Goal: Learn about a topic: Learn about a topic

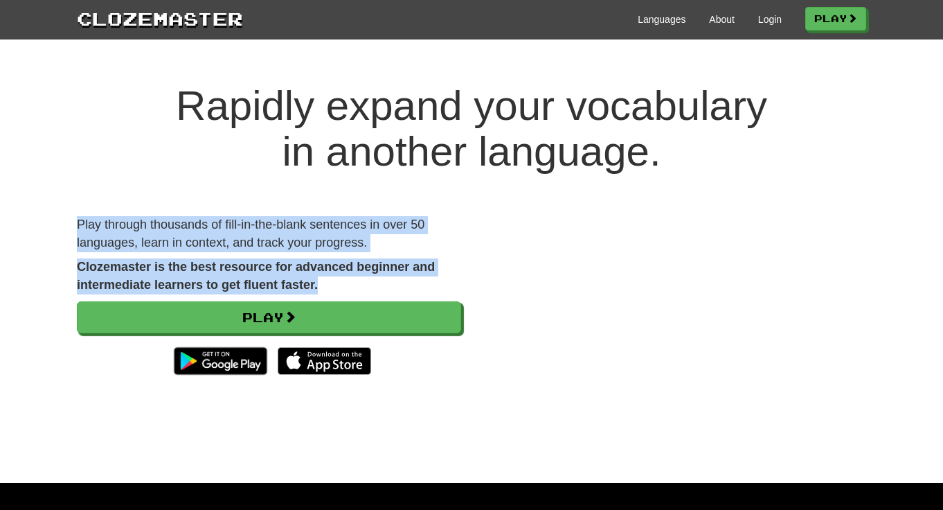
drag, startPoint x: 76, startPoint y: 222, endPoint x: 377, endPoint y: 281, distance: 306.9
click at [377, 281] on div "Play through thousands of fill-in-the-blank sentences in over 50 languages, lea…" at bounding box center [268, 305] width 405 height 179
click at [377, 281] on p "Clozemaster is the best resource for advanced beginner and intermediate learner…" at bounding box center [269, 275] width 384 height 35
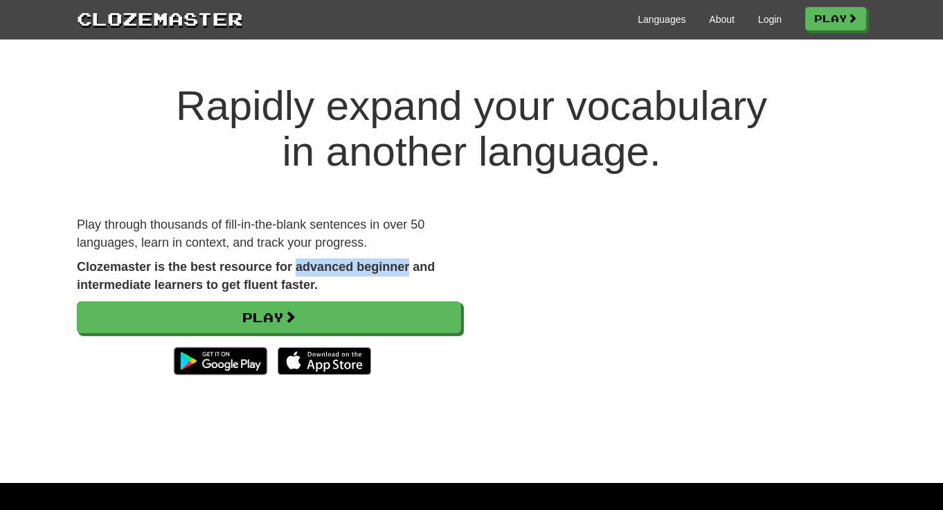
drag, startPoint x: 411, startPoint y: 266, endPoint x: 297, endPoint y: 265, distance: 113.6
click at [297, 265] on strong "Clozemaster is the best resource for advanced beginner and intermediate learner…" at bounding box center [256, 276] width 358 height 32
drag, startPoint x: 416, startPoint y: 267, endPoint x: 75, endPoint y: 268, distance: 340.7
click at [74, 268] on div "Play through thousands of fill-in-the-blank sentences in over 50 languages, lea…" at bounding box center [268, 305] width 405 height 179
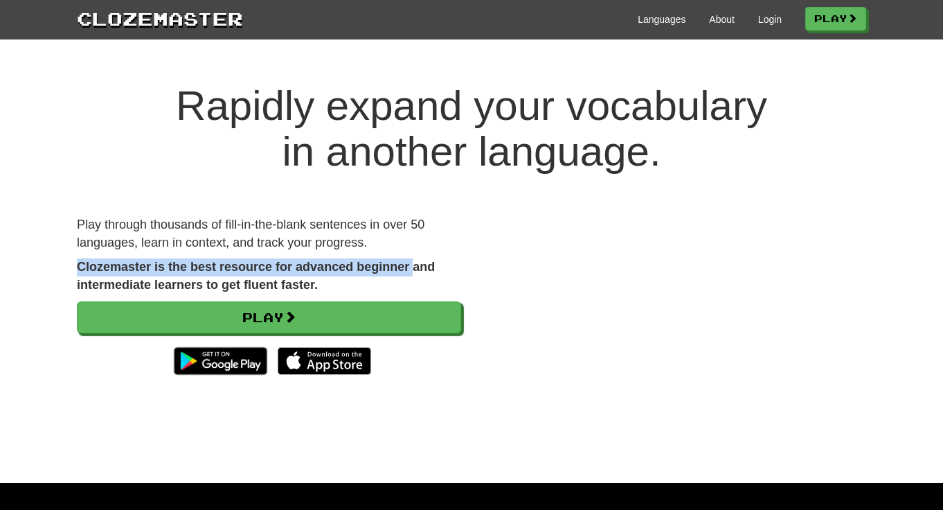
click at [90, 267] on strong "Clozemaster is the best resource for advanced beginner and intermediate learner…" at bounding box center [256, 276] width 358 height 32
